Goal: Transaction & Acquisition: Purchase product/service

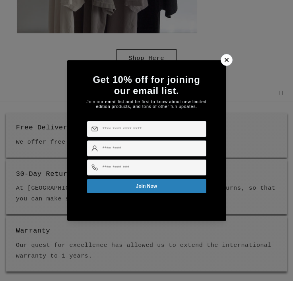
scroll to position [153, 0]
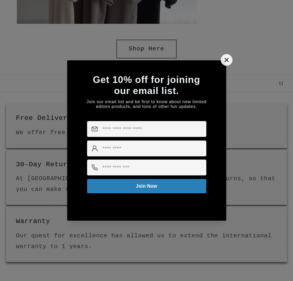
click at [227, 58] on icon at bounding box center [226, 60] width 4 height 4
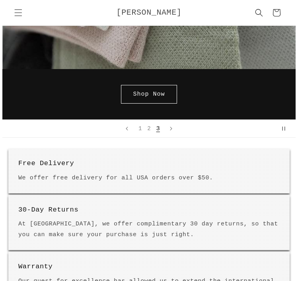
scroll to position [0, 0]
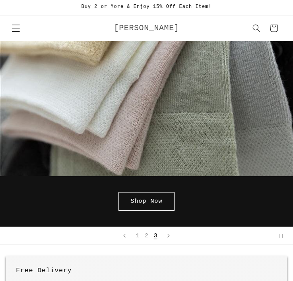
click at [22, 28] on span "Menu" at bounding box center [15, 27] width 17 height 17
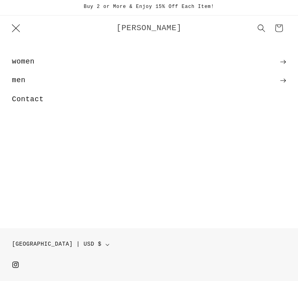
scroll to position [0, 595]
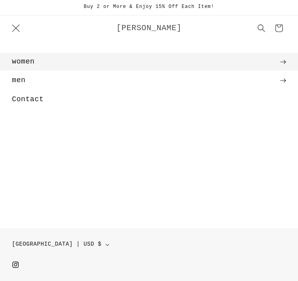
click at [273, 59] on summary "women" at bounding box center [149, 62] width 298 height 18
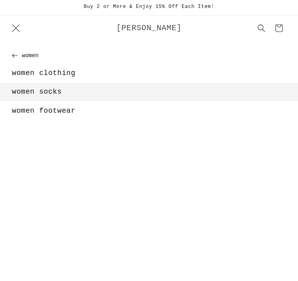
click at [94, 89] on link "women socks" at bounding box center [149, 92] width 298 height 18
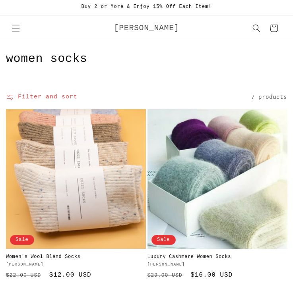
click at [90, 254] on link "Women's Wool Blend Socks" at bounding box center [76, 257] width 140 height 6
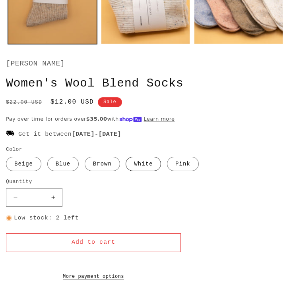
click at [147, 166] on label "White Variant sold out or unavailable" at bounding box center [143, 164] width 35 height 14
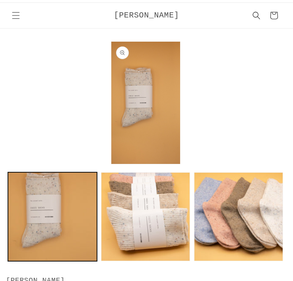
scroll to position [15, 0]
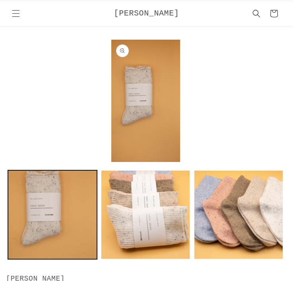
click at [111, 162] on button "Open media 1 in modal" at bounding box center [111, 162] width 0 height 0
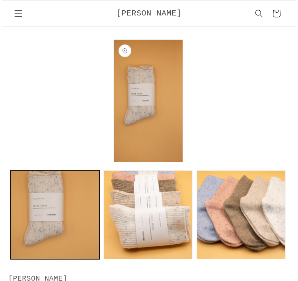
scroll to position [0, 70]
